Goal: Navigation & Orientation: Find specific page/section

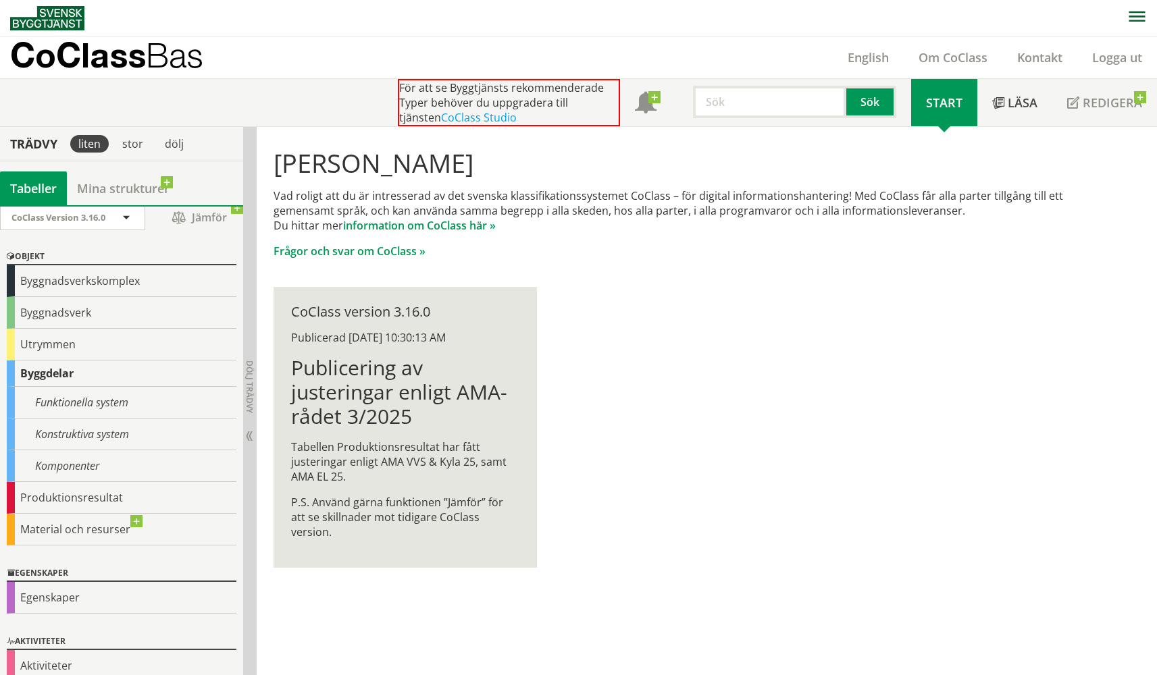
click at [825, 405] on div "Hej Anders Blomberg Vad roligt att du är intresserad av det svenska klassifikat…" at bounding box center [689, 358] width 864 height 463
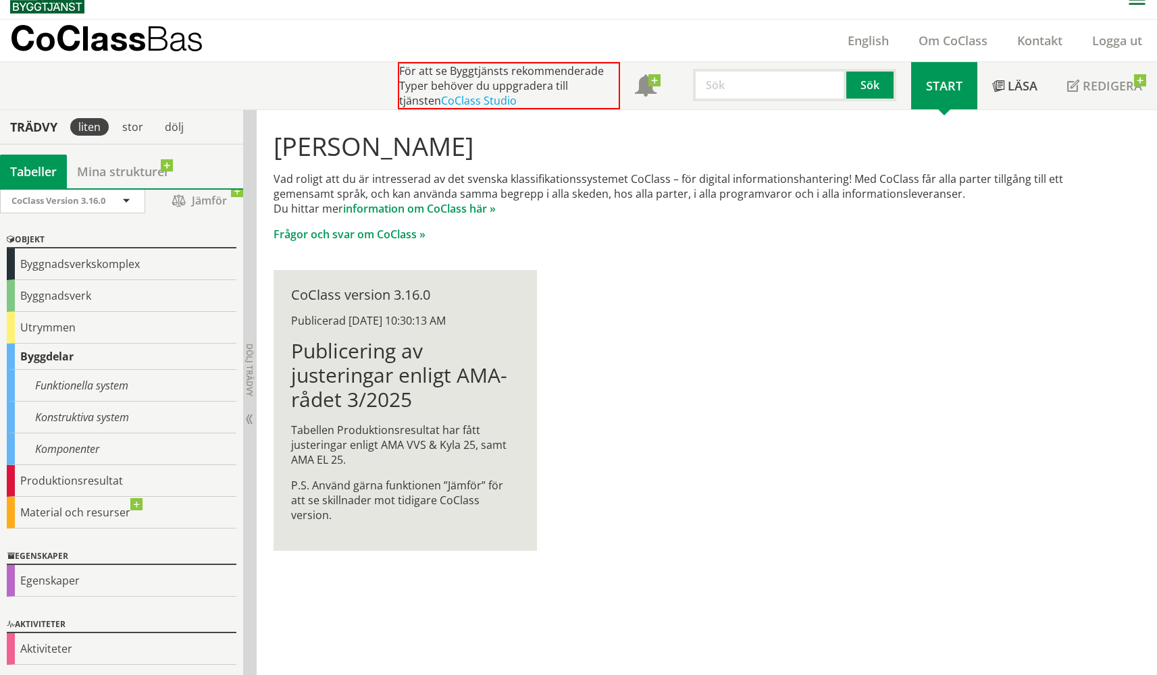
scroll to position [16, 0]
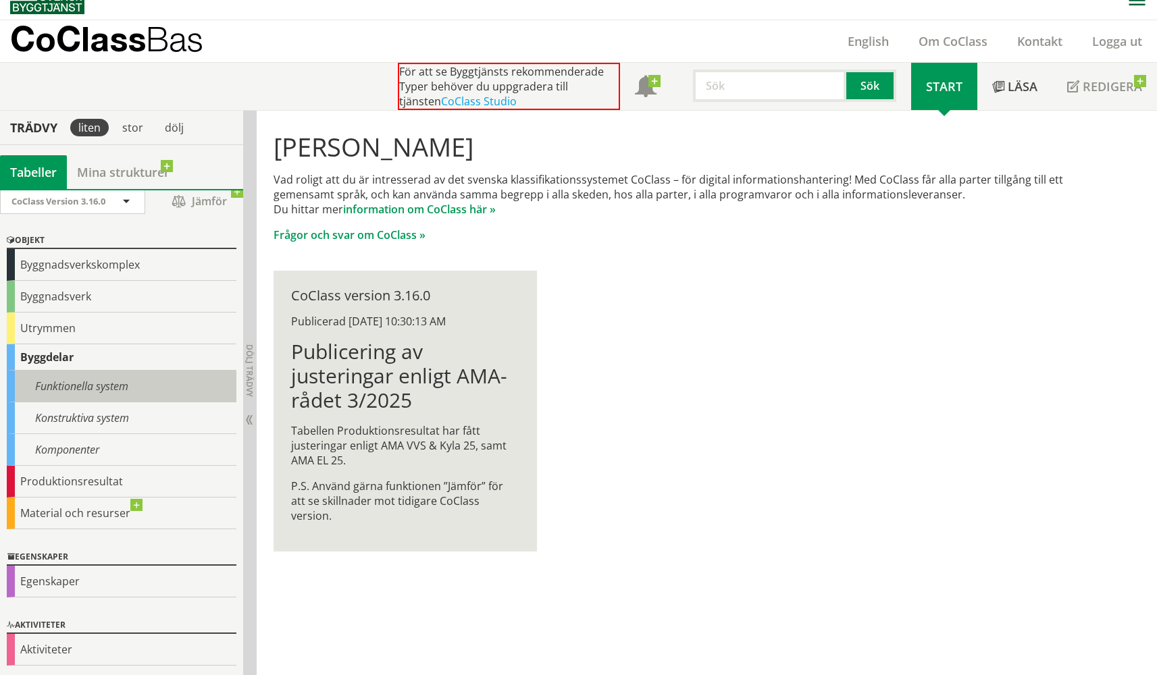
click at [122, 378] on div "Funktionella system" at bounding box center [122, 387] width 230 height 32
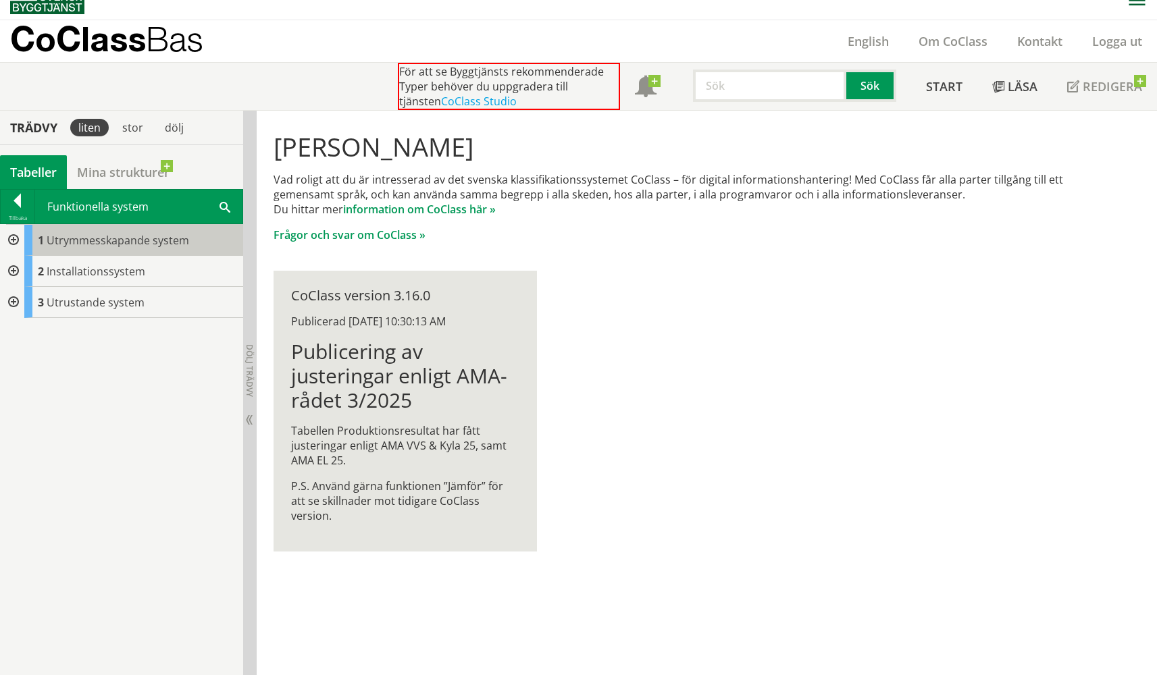
click at [117, 234] on span "Utrymmesskapande system" at bounding box center [118, 240] width 142 height 15
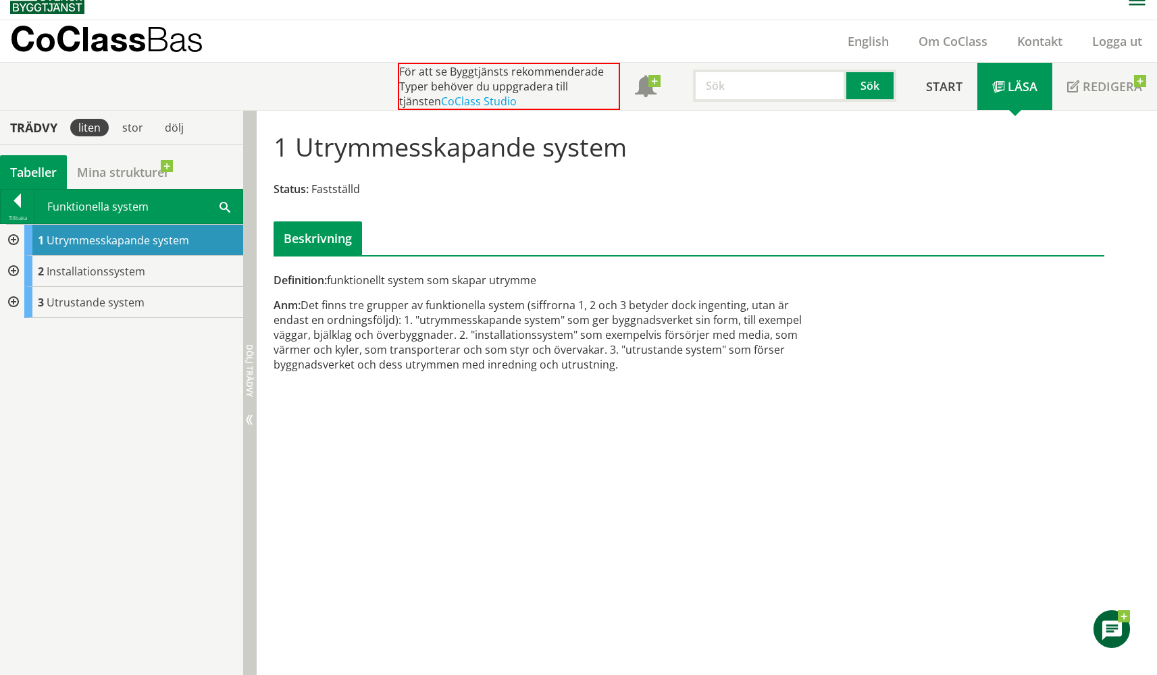
click at [244, 381] on span "Dölj trädvy" at bounding box center [249, 370] width 11 height 53
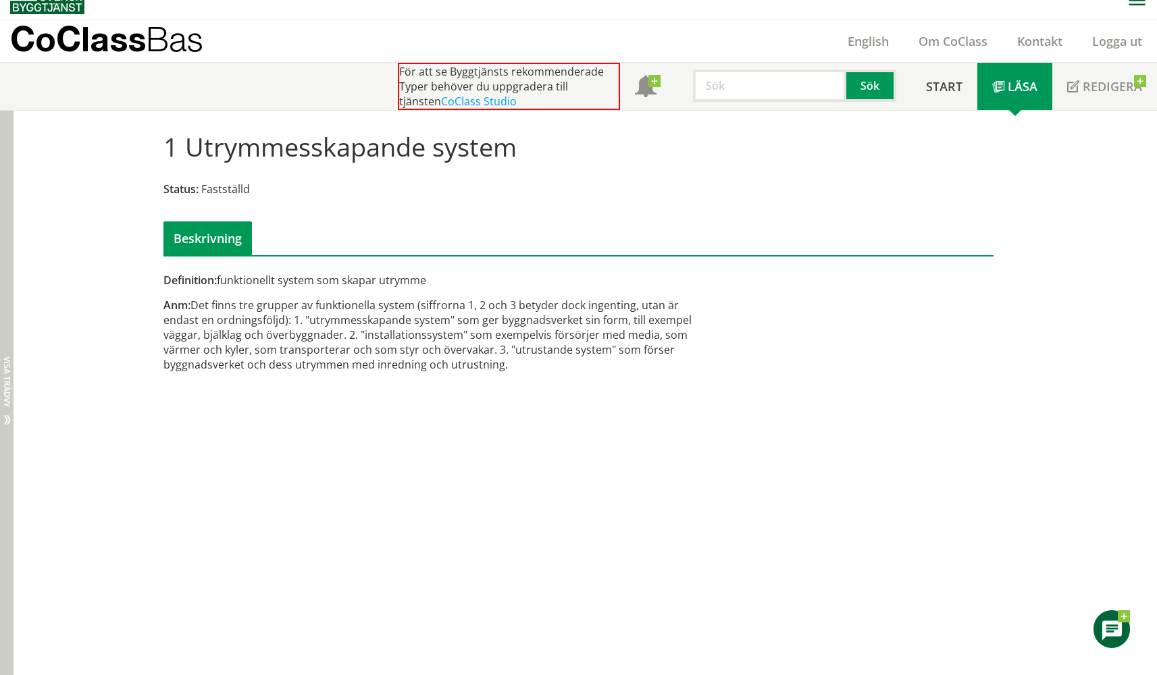
click at [12, 267] on div "Dölj trädvy Visa trädvy" at bounding box center [7, 393] width 14 height 565
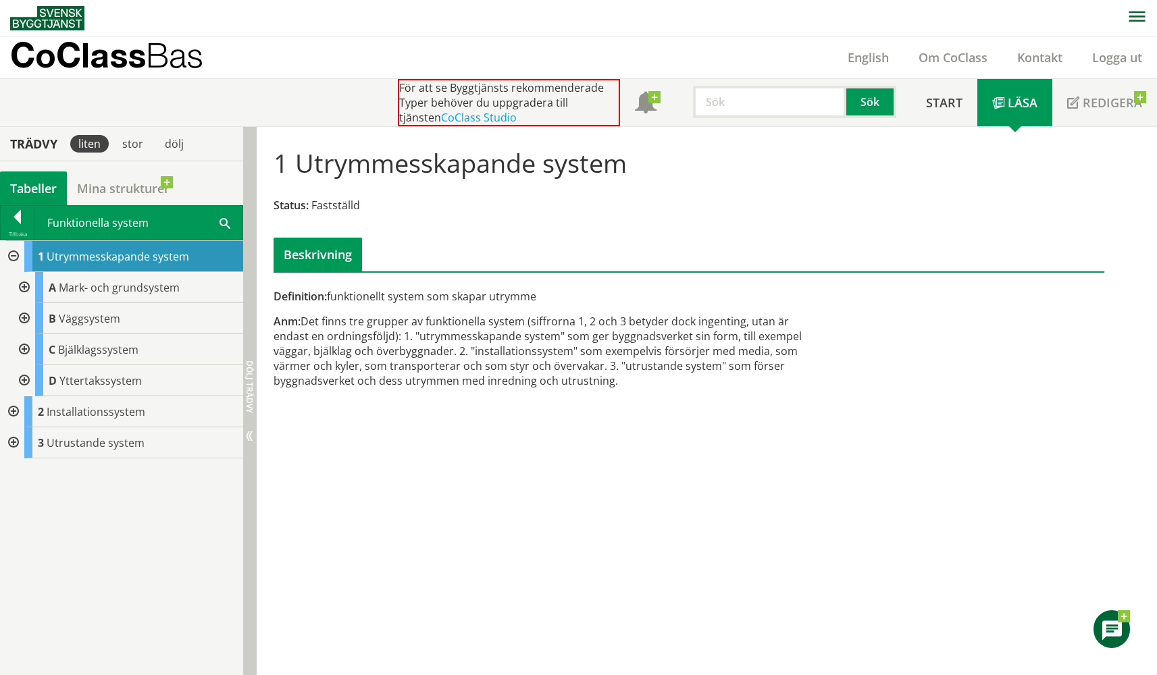
click at [248, 397] on span "Dölj trädvy" at bounding box center [249, 387] width 11 height 53
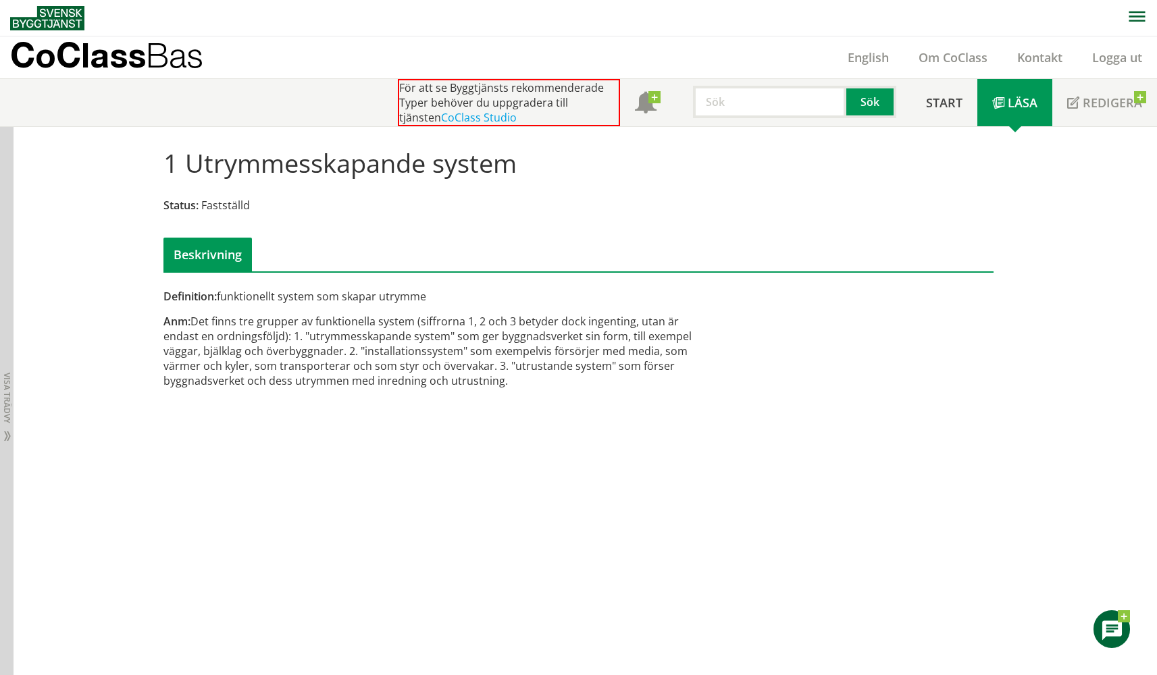
click at [1143, 16] on icon "button" at bounding box center [1136, 16] width 16 height 10
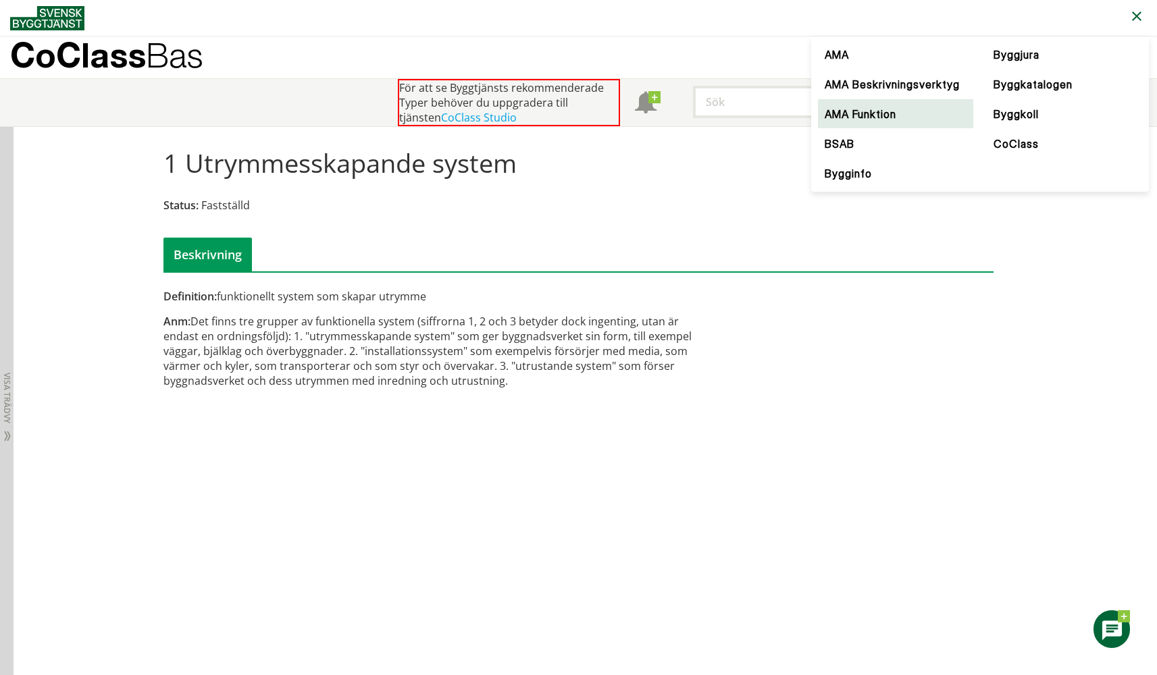
click at [865, 129] on link "AMA Funktion" at bounding box center [895, 114] width 155 height 30
